Goal: Communication & Community: Participate in discussion

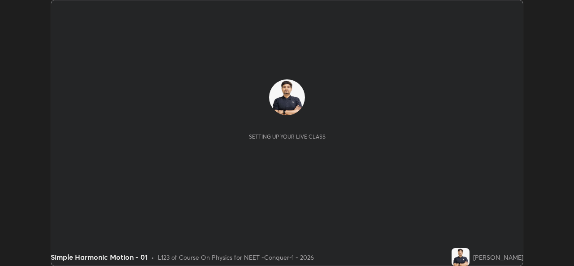
scroll to position [266, 574]
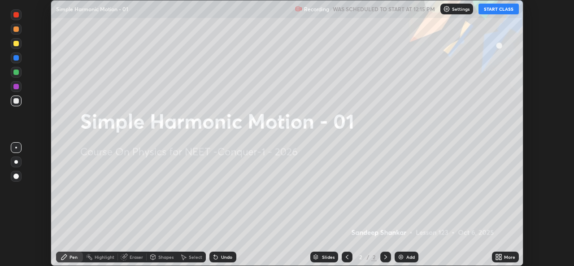
click at [494, 11] on button "START CLASS" at bounding box center [499, 9] width 40 height 11
click at [452, 13] on div "Settings" at bounding box center [461, 9] width 33 height 11
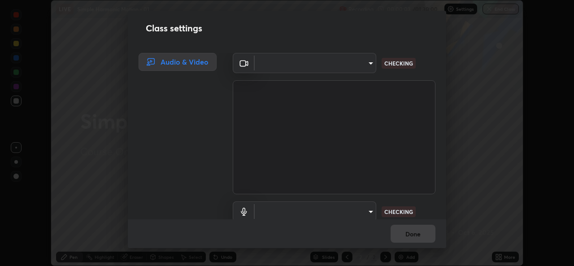
click at [353, 212] on body "Erase all LIVE Simple Harmonic Motion - 01 Recording 00:00:03 / 01:30:00 Settin…" at bounding box center [287, 133] width 574 height 266
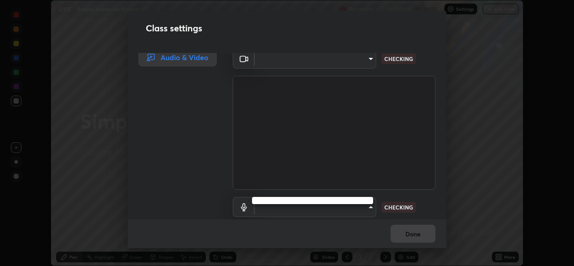
type input "1f41c6c9791060f8641ac520f6899d8620682ebda803063f8a141d25c78f08ec"
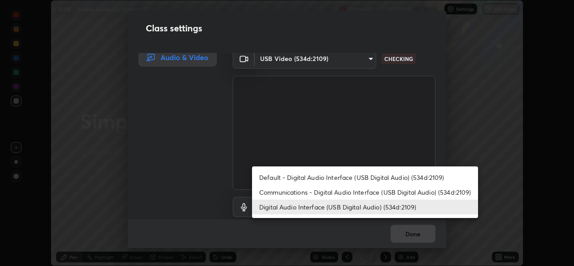
click at [346, 190] on li "Communications - Digital Audio Interface (USB Digital Audio) (534d:2109)" at bounding box center [365, 192] width 226 height 15
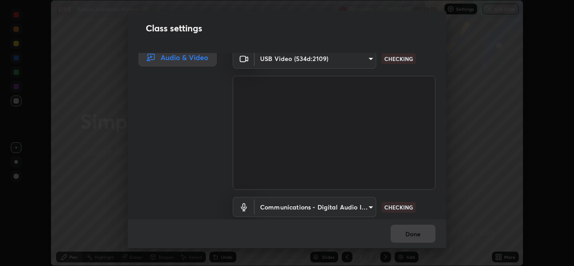
click at [345, 211] on ul "Default - Digital Audio Interface (USB Digital Audio) (534d:2109) Communication…" at bounding box center [337, 198] width 170 height 29
click at [351, 214] on body "Erase all LIVE Simple Harmonic Motion - 01 Recording 00:00:05 / 01:30:00 Settin…" at bounding box center [287, 133] width 574 height 266
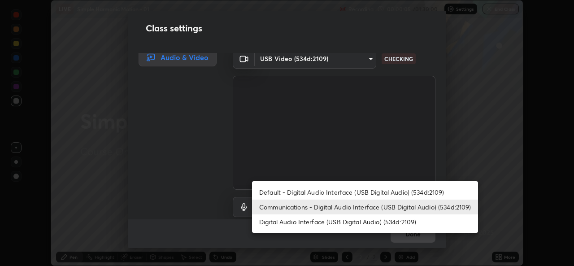
click at [371, 222] on li "Digital Audio Interface (USB Digital Audio) (534d:2109)" at bounding box center [365, 221] width 226 height 15
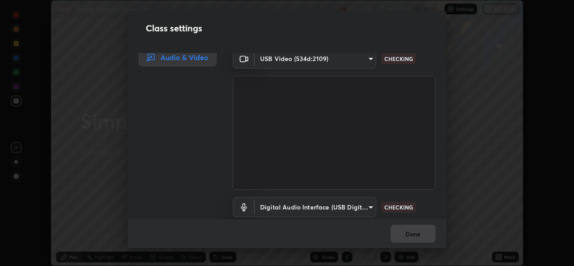
type input "f295510aab7fc519ba2ff16faa6f07a5746b517eedcb4ab4bf157618f1e6795d"
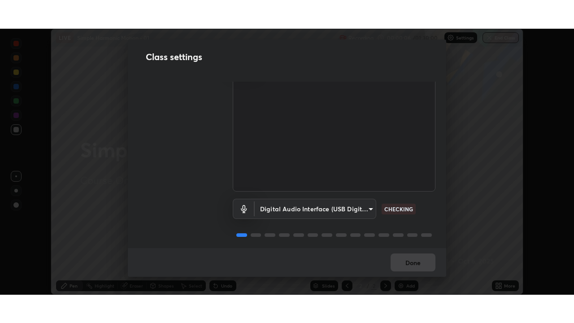
scroll to position [37, 0]
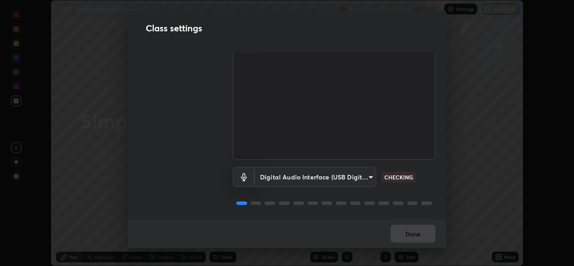
click at [407, 233] on div "Done" at bounding box center [287, 233] width 319 height 29
click at [409, 228] on div "Done" at bounding box center [287, 233] width 319 height 29
click at [411, 227] on div "Done" at bounding box center [287, 233] width 319 height 29
click at [412, 226] on div "Done" at bounding box center [287, 233] width 319 height 29
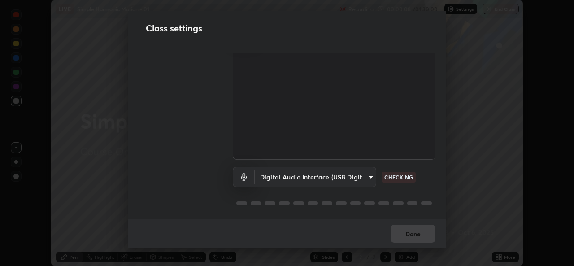
click at [411, 225] on div "Done" at bounding box center [287, 233] width 319 height 29
click at [415, 227] on div "Done" at bounding box center [287, 233] width 319 height 29
click at [416, 226] on div "Done" at bounding box center [287, 233] width 319 height 29
click at [419, 226] on div "Done" at bounding box center [287, 233] width 319 height 29
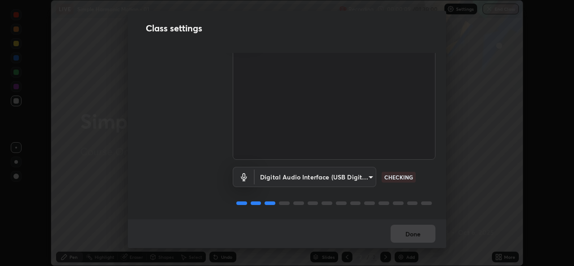
click at [420, 228] on div "Done" at bounding box center [287, 233] width 319 height 29
click at [420, 227] on div "Done" at bounding box center [287, 233] width 319 height 29
click at [419, 228] on div "Done" at bounding box center [287, 233] width 319 height 29
click at [419, 231] on div "Done" at bounding box center [287, 233] width 319 height 29
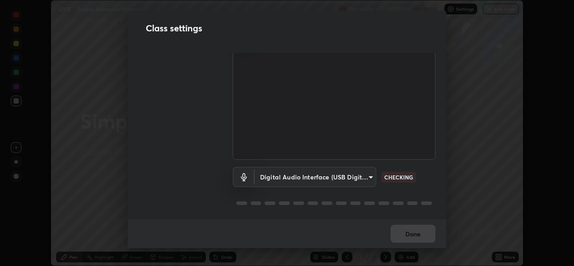
click at [419, 231] on div "Done" at bounding box center [287, 233] width 319 height 29
click at [420, 232] on div "Done" at bounding box center [287, 233] width 319 height 29
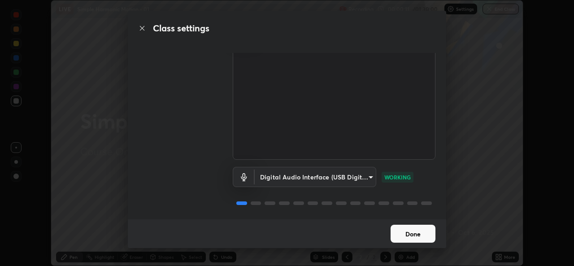
click at [420, 232] on button "Done" at bounding box center [413, 234] width 45 height 18
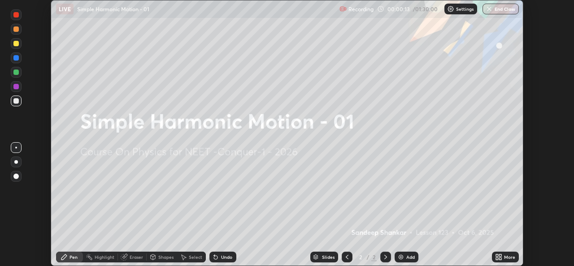
click at [497, 255] on icon at bounding box center [497, 255] width 2 height 2
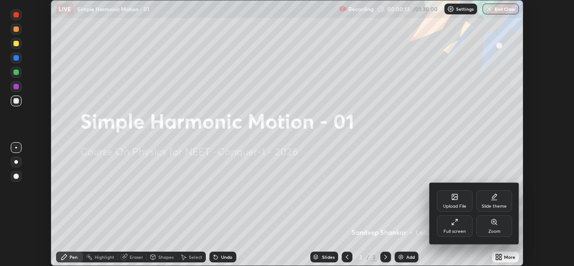
click at [458, 230] on div "Full screen" at bounding box center [455, 231] width 22 height 4
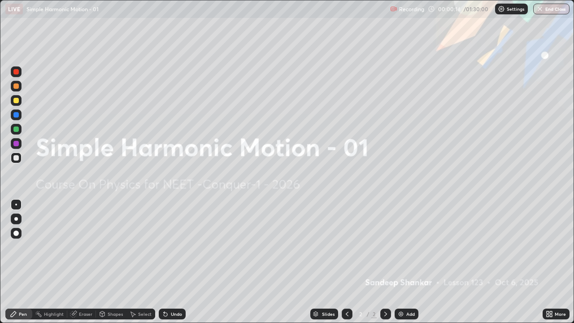
scroll to position [323, 574]
click at [173, 266] on div "Undo" at bounding box center [176, 314] width 11 height 4
click at [15, 101] on div at bounding box center [15, 100] width 5 height 5
click at [405, 266] on div "Add" at bounding box center [407, 314] width 24 height 11
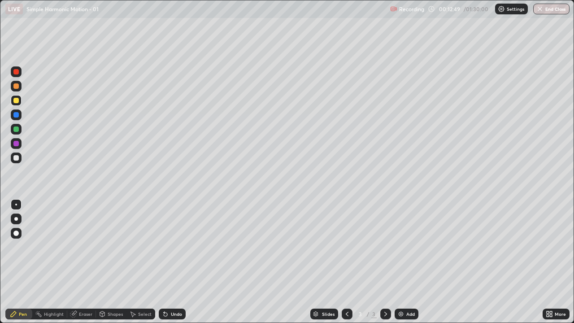
click at [16, 127] on div at bounding box center [15, 129] width 5 height 5
click at [109, 266] on div "Shapes" at bounding box center [115, 314] width 15 height 4
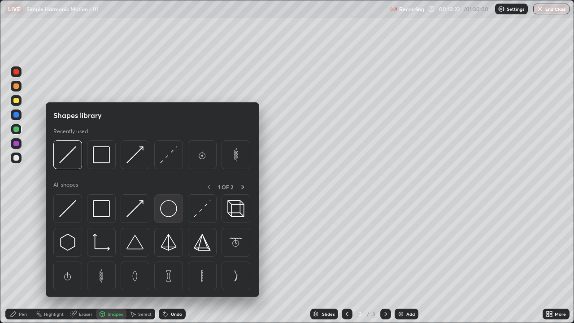
click at [166, 209] on img at bounding box center [168, 208] width 17 height 17
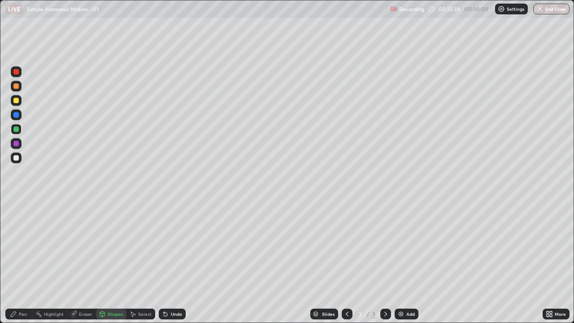
click at [108, 266] on div "Shapes" at bounding box center [115, 314] width 15 height 4
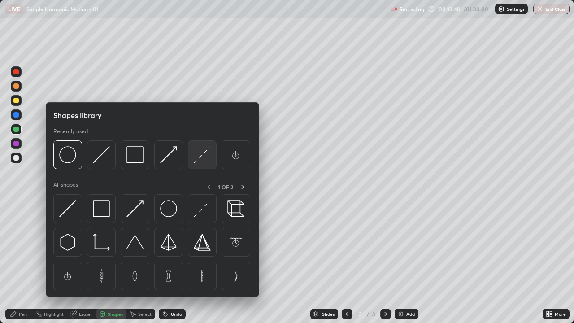
click at [203, 159] on img at bounding box center [202, 154] width 17 height 17
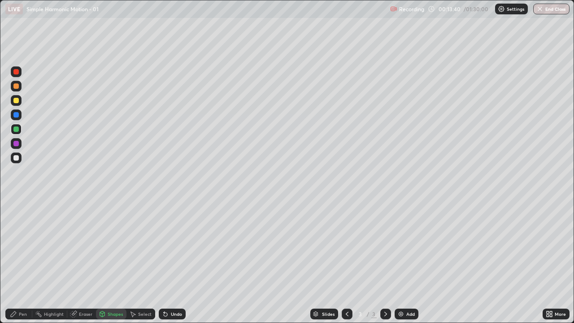
click at [17, 115] on div at bounding box center [15, 114] width 5 height 5
click at [21, 266] on div "Pen" at bounding box center [23, 314] width 8 height 4
click at [86, 266] on div "Eraser" at bounding box center [85, 314] width 13 height 4
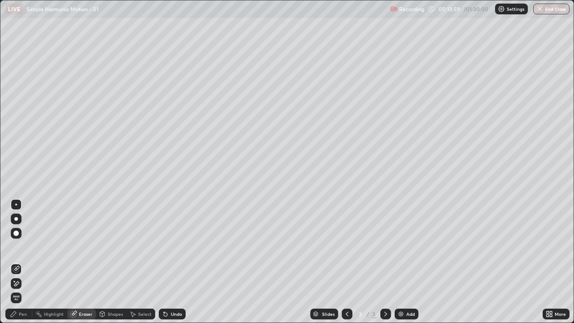
click at [22, 266] on div "Pen" at bounding box center [23, 314] width 8 height 4
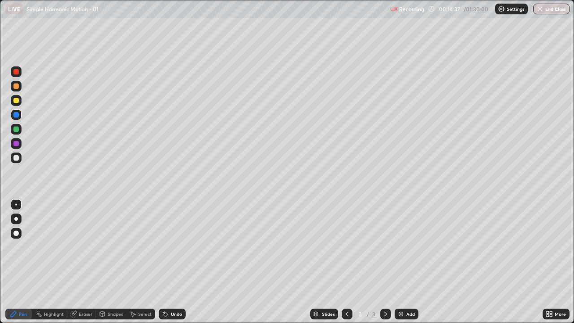
click at [112, 266] on div "Shapes" at bounding box center [115, 314] width 15 height 4
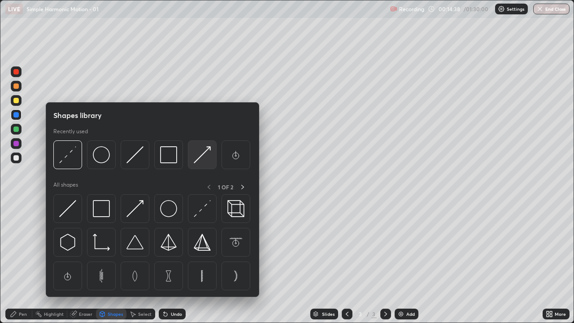
click at [205, 153] on img at bounding box center [202, 154] width 17 height 17
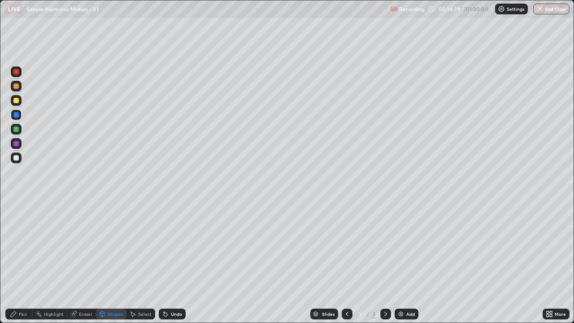
click at [18, 100] on div at bounding box center [15, 100] width 5 height 5
click at [20, 266] on div "Pen" at bounding box center [23, 314] width 8 height 4
click at [108, 266] on div "Shapes" at bounding box center [115, 314] width 15 height 4
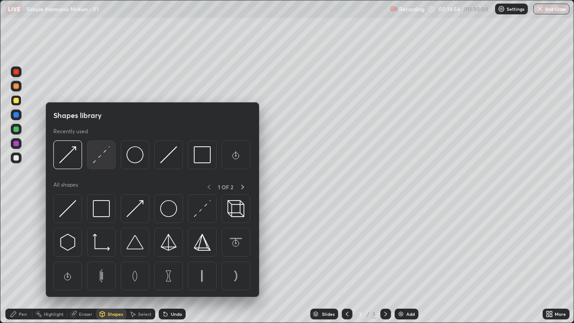
click at [101, 159] on img at bounding box center [101, 154] width 17 height 17
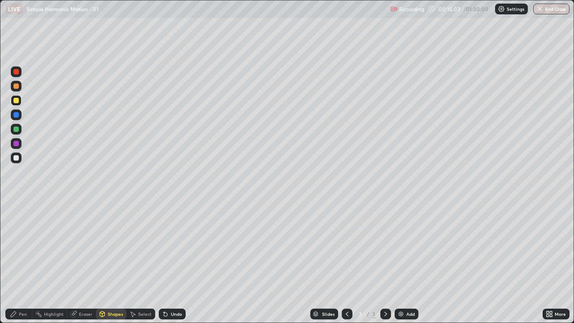
click at [110, 266] on div "Shapes" at bounding box center [111, 314] width 31 height 11
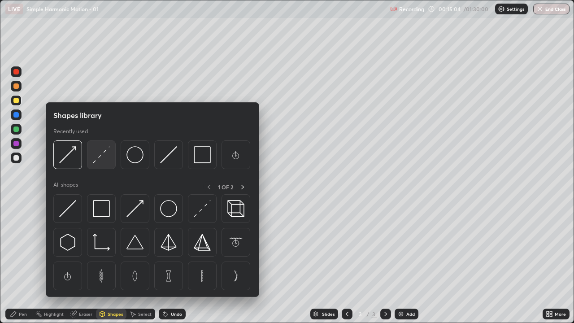
click at [103, 153] on img at bounding box center [101, 154] width 17 height 17
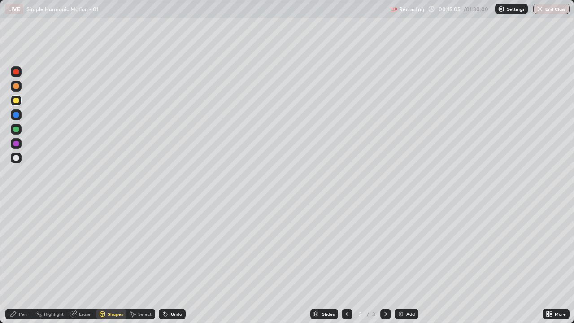
click at [21, 158] on div at bounding box center [16, 158] width 11 height 11
click at [18, 266] on div "Pen" at bounding box center [18, 314] width 27 height 11
click at [19, 251] on div at bounding box center [16, 251] width 14 height 108
click at [114, 266] on div "Shapes" at bounding box center [115, 314] width 15 height 4
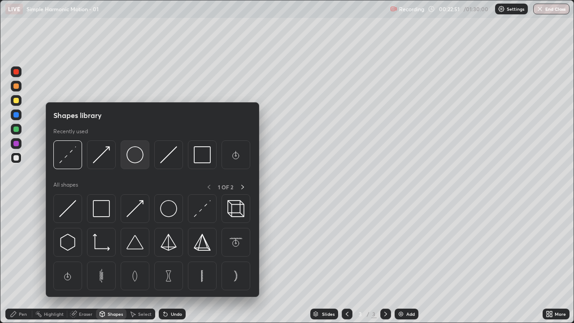
click at [137, 148] on img at bounding box center [135, 154] width 17 height 17
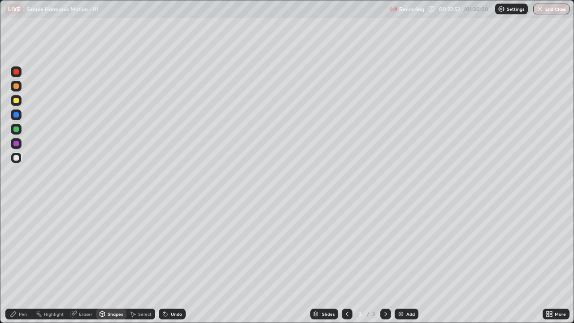
click at [17, 129] on div at bounding box center [15, 129] width 5 height 5
click at [113, 266] on div "Shapes" at bounding box center [111, 314] width 31 height 11
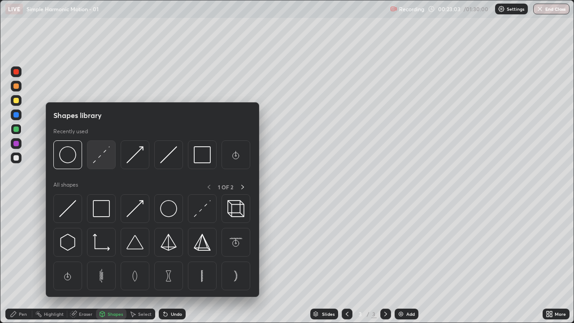
click at [104, 153] on img at bounding box center [101, 154] width 17 height 17
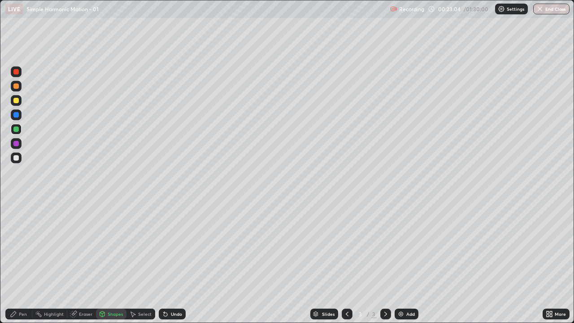
click at [21, 112] on div at bounding box center [16, 114] width 11 height 11
click at [108, 266] on div "Shapes" at bounding box center [111, 314] width 31 height 11
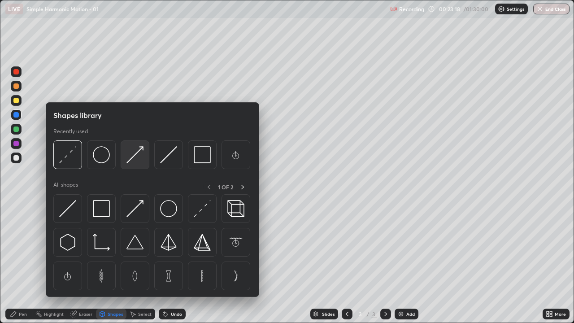
click at [129, 159] on img at bounding box center [135, 154] width 17 height 17
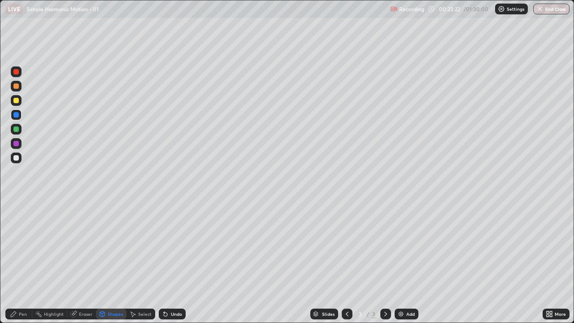
click at [16, 98] on div at bounding box center [15, 100] width 5 height 5
click at [19, 266] on div "Pen" at bounding box center [18, 314] width 27 height 11
click at [114, 266] on div "Shapes" at bounding box center [111, 314] width 31 height 11
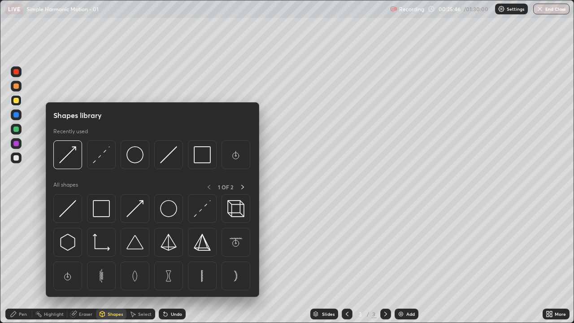
click at [16, 158] on div at bounding box center [15, 157] width 5 height 5
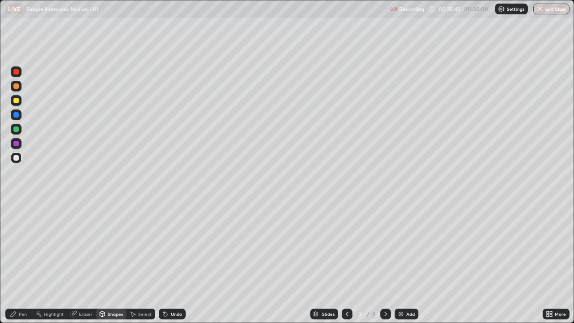
click at [115, 266] on div "Shapes" at bounding box center [115, 314] width 15 height 4
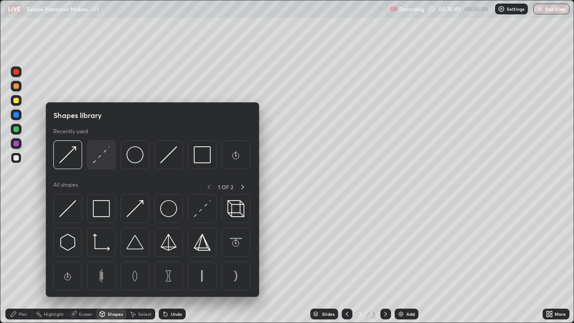
click at [103, 153] on img at bounding box center [101, 154] width 17 height 17
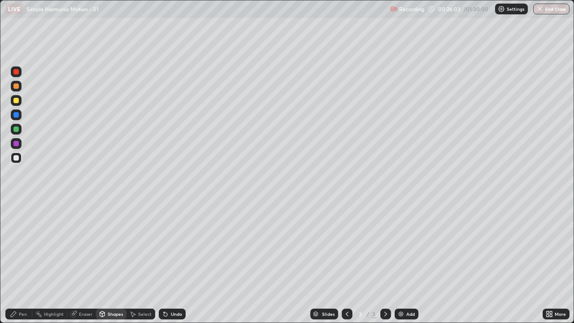
click at [17, 72] on div at bounding box center [15, 71] width 5 height 5
click at [21, 266] on div "Pen" at bounding box center [23, 314] width 8 height 4
click at [20, 116] on div at bounding box center [16, 114] width 11 height 11
click at [402, 266] on img at bounding box center [401, 313] width 7 height 7
click at [16, 158] on div at bounding box center [15, 157] width 5 height 5
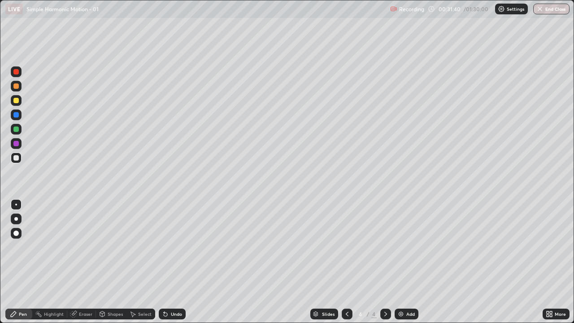
click at [111, 266] on div "Shapes" at bounding box center [115, 314] width 15 height 4
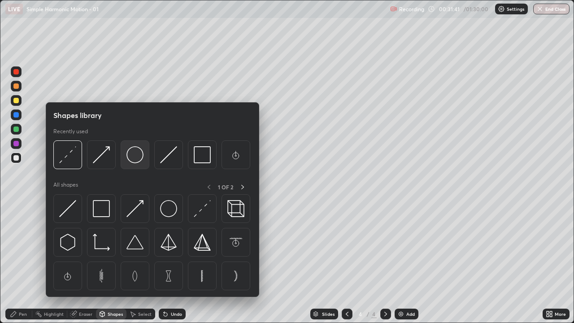
click at [136, 156] on img at bounding box center [135, 154] width 17 height 17
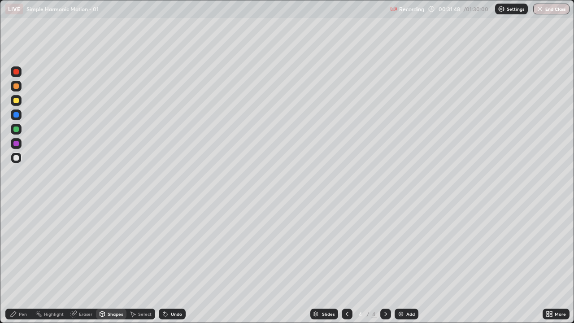
click at [110, 266] on div "Shapes" at bounding box center [115, 314] width 15 height 4
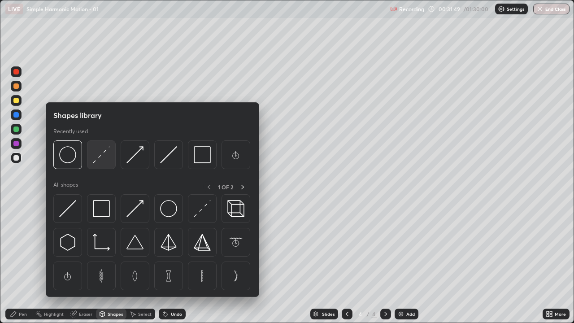
click at [102, 153] on img at bounding box center [101, 154] width 17 height 17
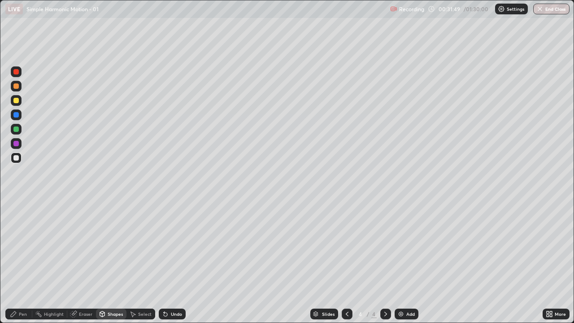
click at [18, 115] on div at bounding box center [15, 114] width 5 height 5
click at [19, 266] on div "Pen" at bounding box center [23, 314] width 8 height 4
click at [114, 266] on div "Shapes" at bounding box center [115, 314] width 15 height 4
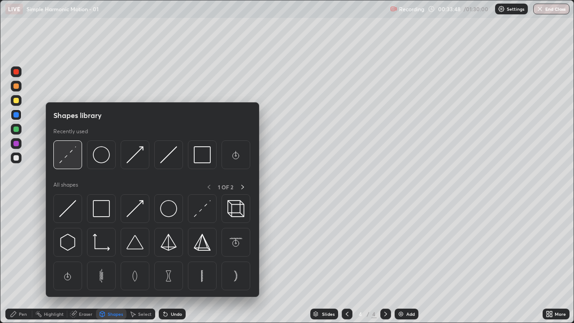
click at [68, 154] on img at bounding box center [67, 154] width 17 height 17
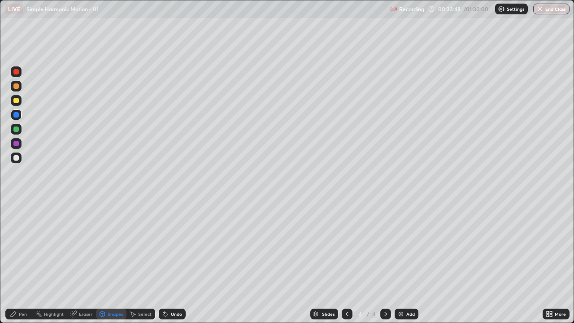
click at [17, 100] on div at bounding box center [15, 100] width 5 height 5
click at [114, 266] on div "Shapes" at bounding box center [115, 314] width 15 height 4
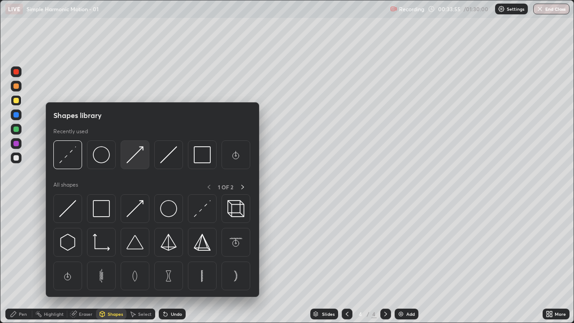
click at [135, 151] on img at bounding box center [135, 154] width 17 height 17
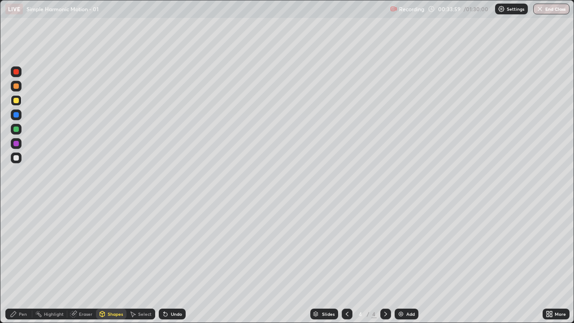
click at [21, 266] on div "Pen" at bounding box center [23, 314] width 8 height 4
click at [16, 116] on div at bounding box center [15, 114] width 5 height 5
click at [80, 266] on div "Eraser" at bounding box center [85, 314] width 13 height 4
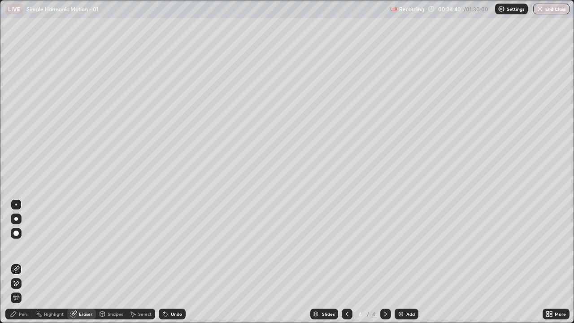
click at [22, 266] on div "Pen" at bounding box center [23, 314] width 8 height 4
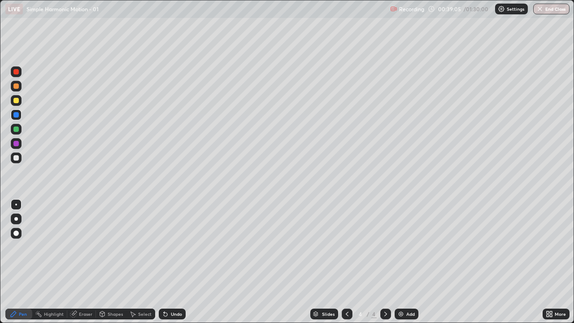
click at [113, 266] on div "Shapes" at bounding box center [111, 314] width 31 height 11
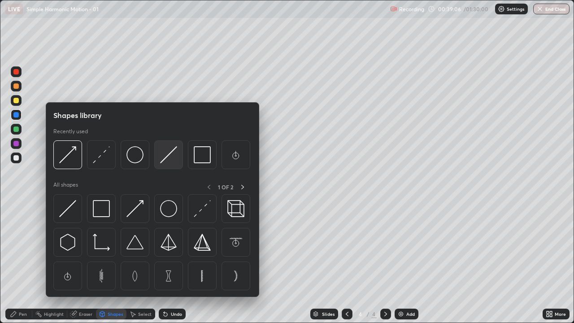
click at [169, 155] on img at bounding box center [168, 154] width 17 height 17
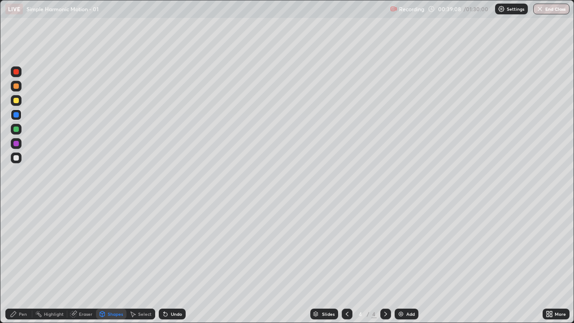
click at [17, 157] on div at bounding box center [15, 157] width 5 height 5
click at [26, 266] on div "Pen" at bounding box center [23, 314] width 8 height 4
click at [110, 266] on div "Shapes" at bounding box center [115, 314] width 15 height 4
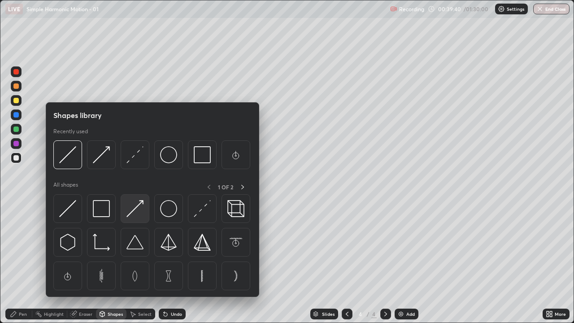
click at [136, 207] on img at bounding box center [135, 208] width 17 height 17
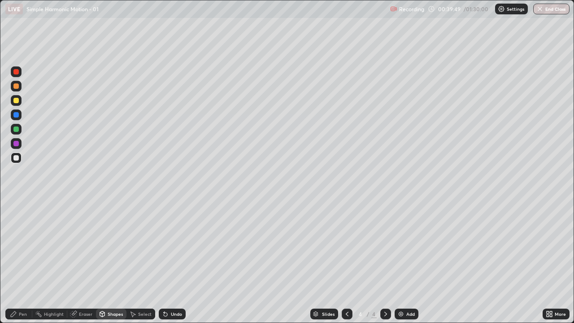
click at [21, 266] on div "Pen" at bounding box center [18, 314] width 27 height 11
click at [111, 266] on div "Shapes" at bounding box center [111, 314] width 31 height 11
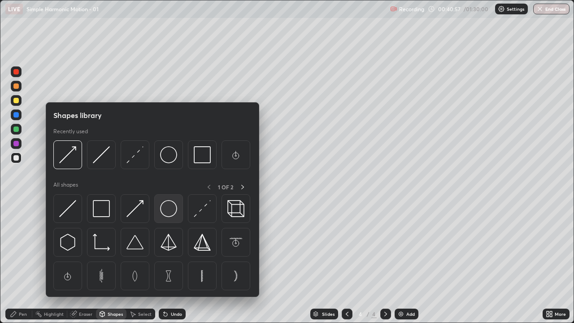
click at [170, 204] on img at bounding box center [168, 208] width 17 height 17
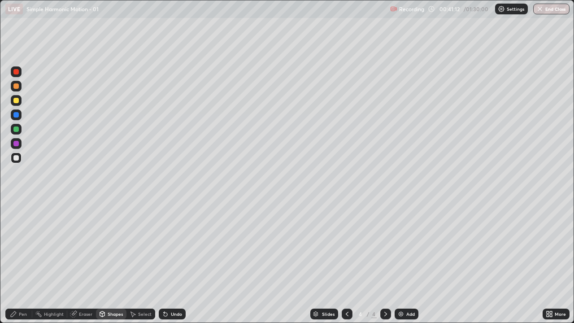
click at [112, 266] on div "Shapes" at bounding box center [115, 314] width 15 height 4
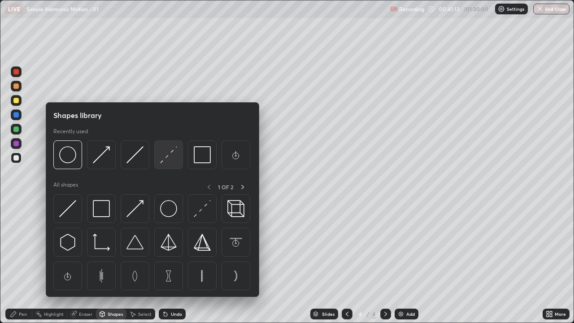
click at [167, 162] on img at bounding box center [168, 154] width 17 height 17
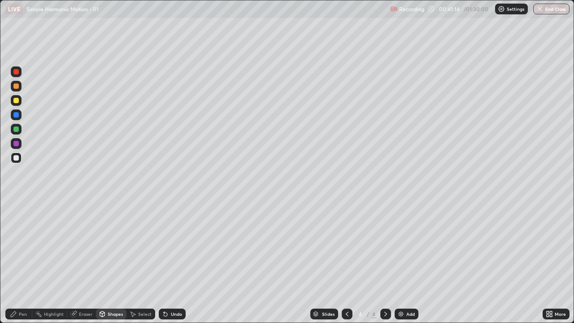
click at [15, 112] on div at bounding box center [16, 114] width 11 height 11
click at [18, 266] on div "Pen" at bounding box center [18, 314] width 27 height 11
click at [109, 266] on div "Shapes" at bounding box center [115, 314] width 15 height 4
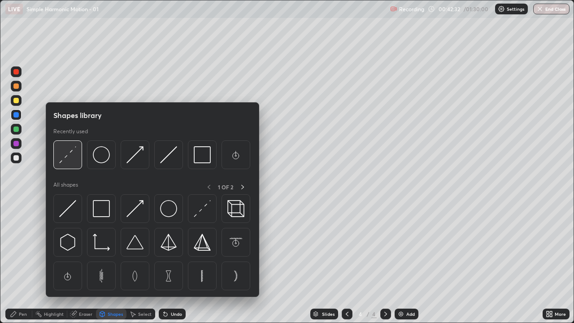
click at [71, 153] on img at bounding box center [67, 154] width 17 height 17
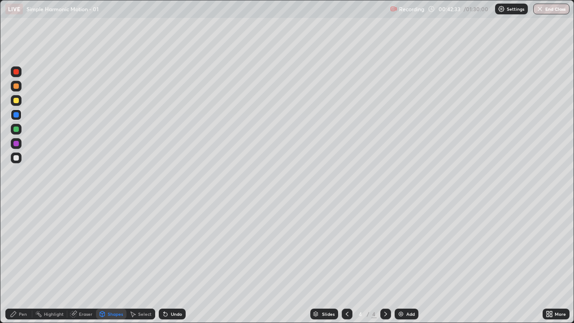
click at [15, 99] on div at bounding box center [15, 100] width 5 height 5
click at [24, 266] on div "Pen" at bounding box center [23, 314] width 8 height 4
click at [111, 266] on div "Shapes" at bounding box center [115, 314] width 15 height 4
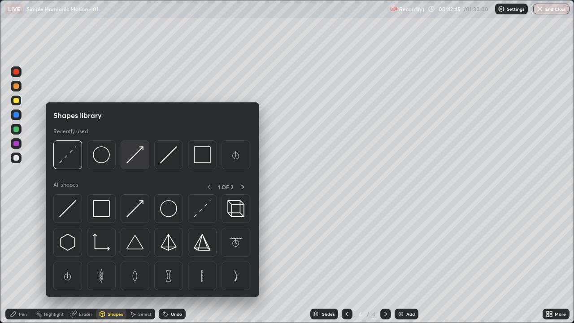
click at [133, 154] on img at bounding box center [135, 154] width 17 height 17
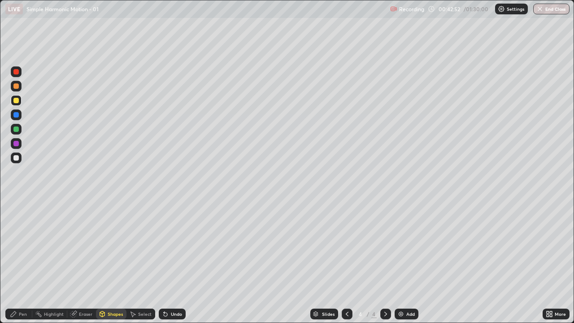
click at [20, 266] on div "Pen" at bounding box center [18, 314] width 27 height 11
click at [116, 266] on div "Shapes" at bounding box center [111, 314] width 31 height 11
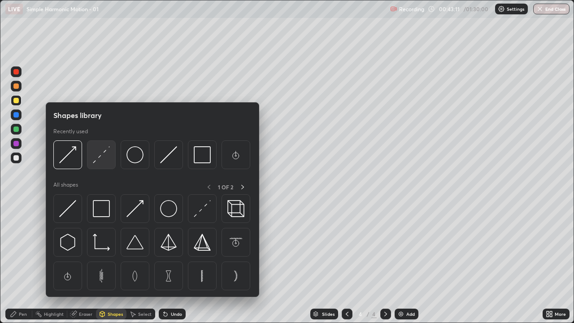
click at [102, 154] on img at bounding box center [101, 154] width 17 height 17
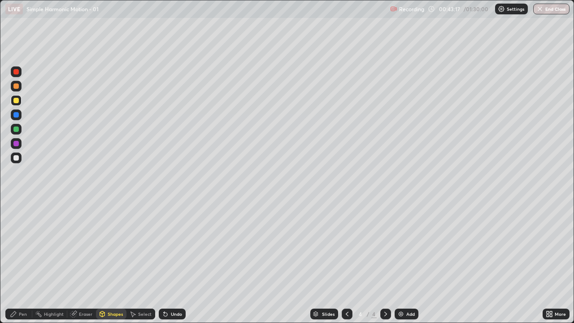
click at [118, 266] on div "Shapes" at bounding box center [115, 314] width 15 height 4
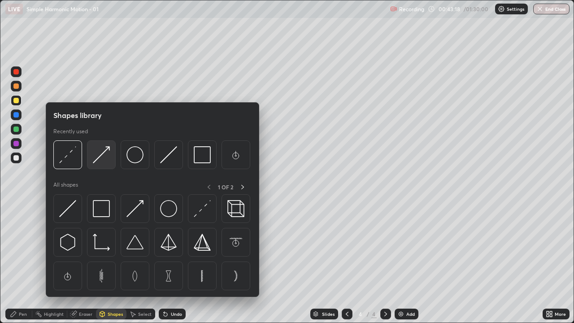
click at [104, 152] on img at bounding box center [101, 154] width 17 height 17
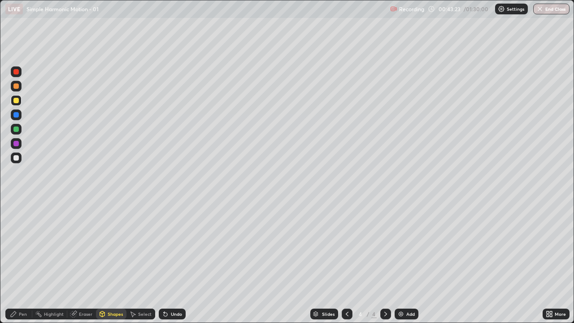
click at [22, 266] on div "Pen" at bounding box center [18, 314] width 27 height 11
click at [346, 266] on icon at bounding box center [347, 313] width 7 height 7
click at [384, 266] on icon at bounding box center [385, 313] width 7 height 7
click at [347, 266] on div at bounding box center [347, 314] width 11 height 11
click at [384, 266] on icon at bounding box center [385, 313] width 7 height 7
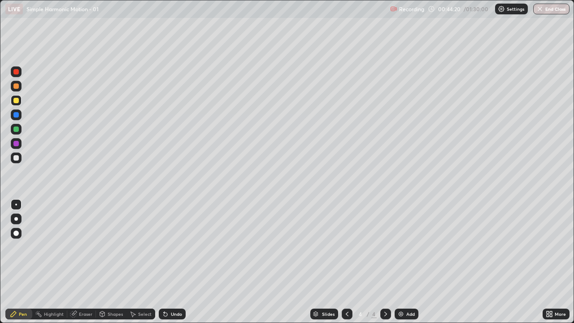
click at [16, 72] on div at bounding box center [15, 71] width 5 height 5
click at [347, 266] on icon at bounding box center [347, 314] width 3 height 4
click at [16, 100] on div at bounding box center [15, 100] width 5 height 5
click at [385, 266] on icon at bounding box center [385, 313] width 7 height 7
click at [398, 266] on img at bounding box center [401, 313] width 7 height 7
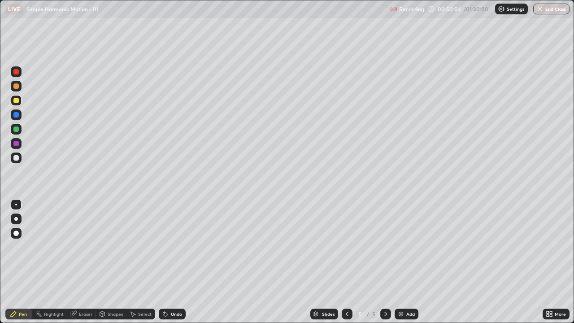
click at [112, 266] on div "Shapes" at bounding box center [115, 314] width 15 height 4
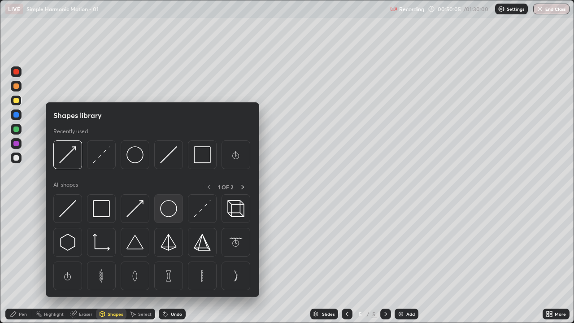
click at [168, 210] on img at bounding box center [168, 208] width 17 height 17
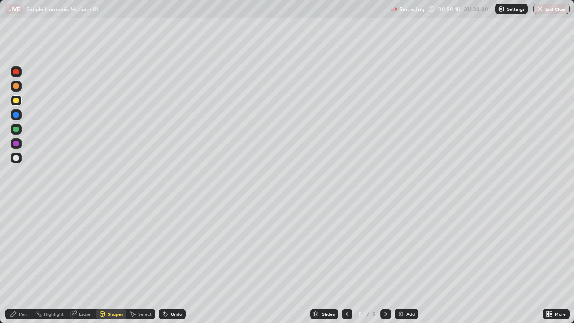
click at [114, 266] on div "Shapes" at bounding box center [115, 314] width 15 height 4
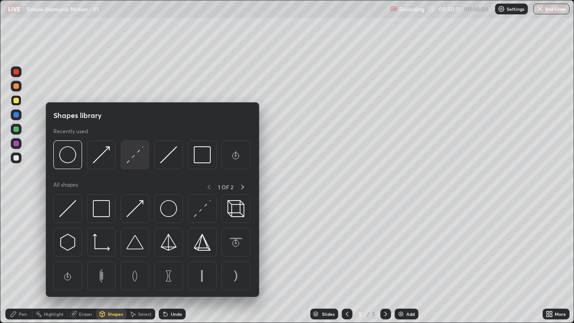
click at [137, 155] on img at bounding box center [135, 154] width 17 height 17
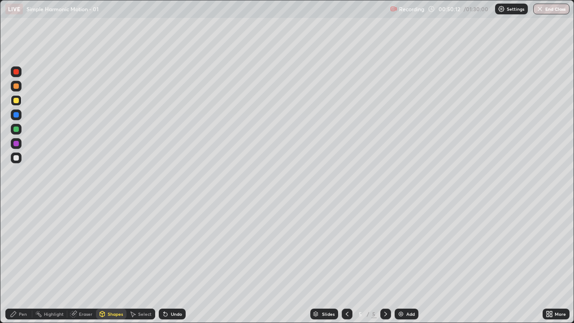
click at [17, 144] on div at bounding box center [15, 143] width 5 height 5
click at [14, 266] on icon at bounding box center [13, 313] width 5 height 5
click at [15, 101] on div at bounding box center [15, 100] width 5 height 5
click at [113, 266] on div "Shapes" at bounding box center [111, 314] width 31 height 11
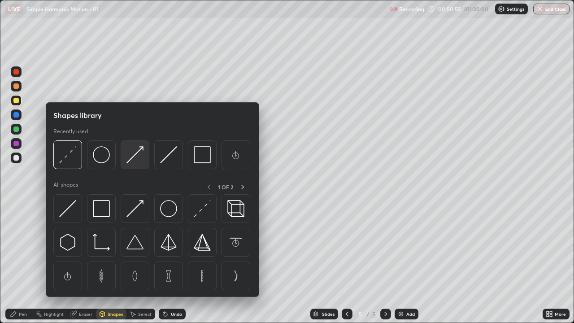
click at [137, 158] on img at bounding box center [135, 154] width 17 height 17
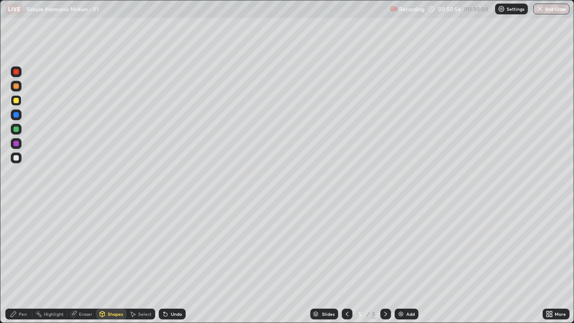
click at [18, 101] on div at bounding box center [15, 100] width 5 height 5
click at [22, 266] on div "Pen" at bounding box center [23, 314] width 8 height 4
click at [17, 72] on div at bounding box center [15, 71] width 5 height 5
click at [16, 130] on div at bounding box center [15, 129] width 5 height 5
click at [549, 8] on button "End Class" at bounding box center [552, 9] width 36 height 11
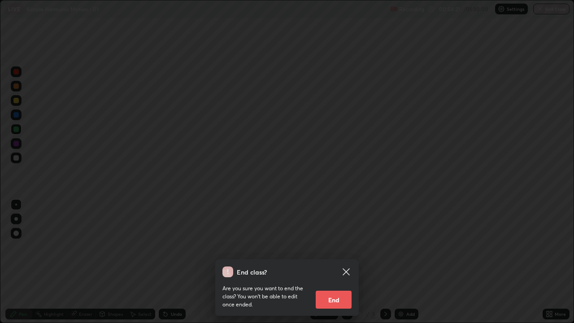
click at [335, 266] on button "End" at bounding box center [334, 300] width 36 height 18
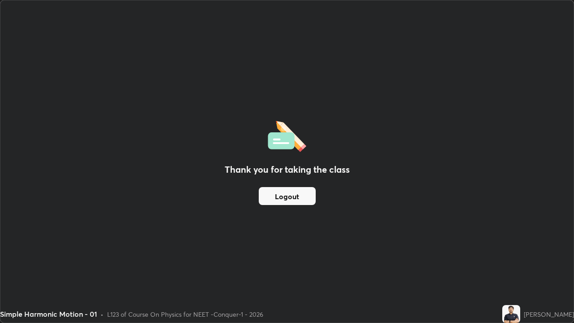
click at [295, 200] on button "Logout" at bounding box center [287, 196] width 57 height 18
